Goal: Task Accomplishment & Management: Complete application form

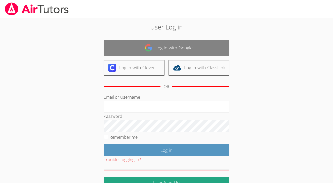
click at [173, 53] on link "Log in with Google" at bounding box center [167, 48] width 126 height 16
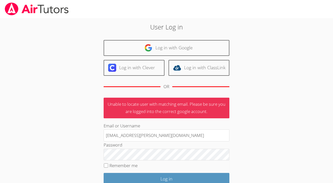
type input "[EMAIL_ADDRESS][PERSON_NAME][DOMAIN_NAME]"
click at [252, 142] on div "User Log in Log in with Google Log in with Clever Log in with ClassLink OR Unab…" at bounding box center [167, 119] width 180 height 195
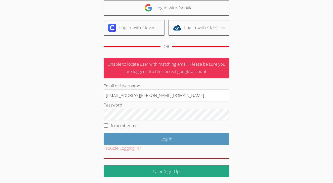
scroll to position [40, 0]
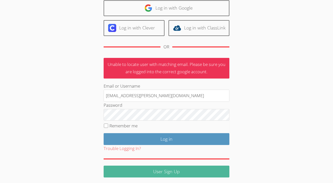
click at [172, 170] on link "User Sign Up" at bounding box center [167, 172] width 126 height 12
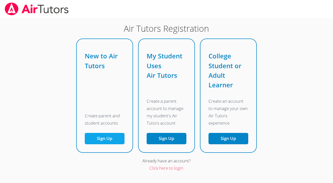
click at [101, 137] on button "Sign Up" at bounding box center [105, 138] width 40 height 11
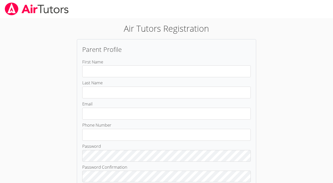
click at [46, 16] on link at bounding box center [37, 9] width 74 height 18
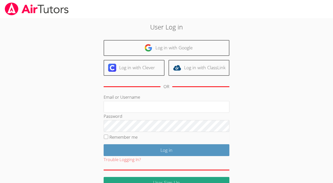
click at [34, 10] on img at bounding box center [36, 9] width 65 height 13
